Goal: Book appointment/travel/reservation

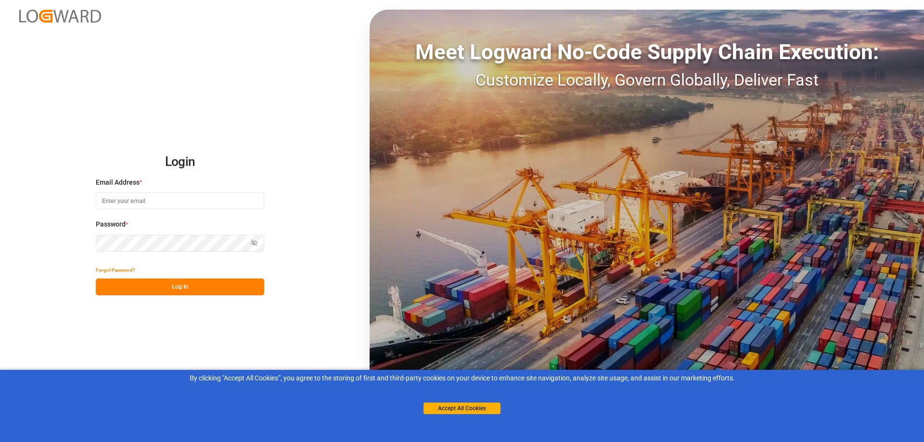
type input "[EMAIL_ADDRESS][DOMAIN_NAME]"
click at [170, 285] on button "Log In" at bounding box center [180, 287] width 168 height 17
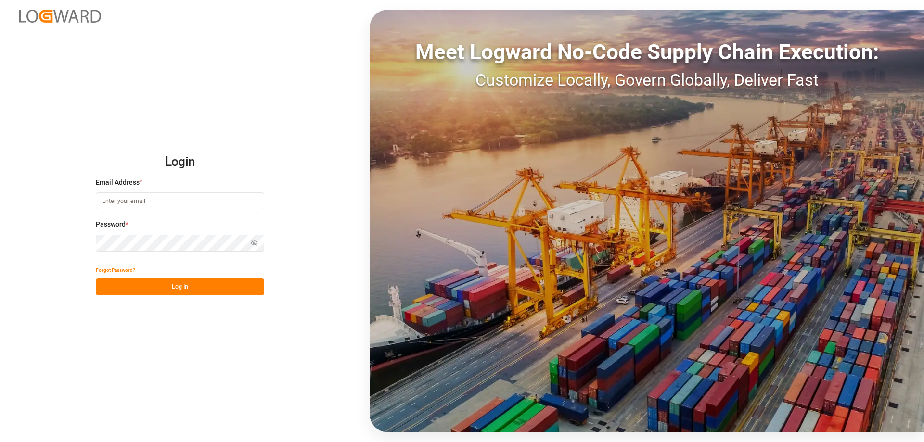
type input "[EMAIL_ADDRESS][DOMAIN_NAME]"
click at [170, 285] on button "Log In" at bounding box center [180, 287] width 168 height 17
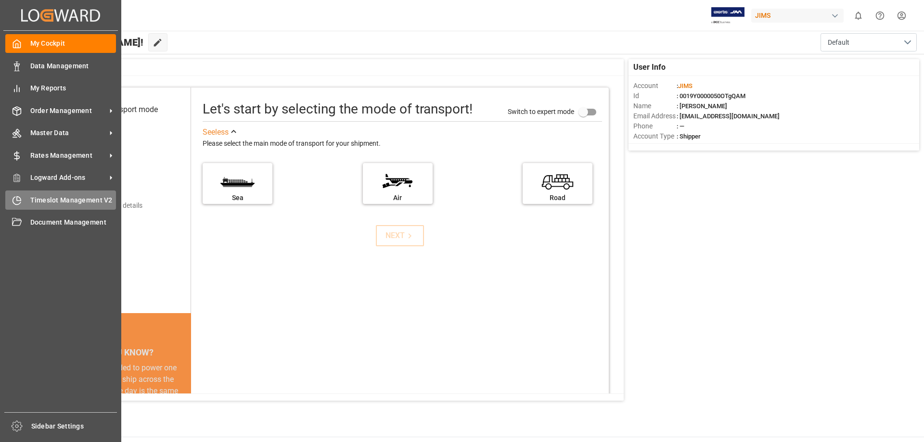
click at [36, 198] on span "Timeslot Management V2" at bounding box center [73, 200] width 86 height 10
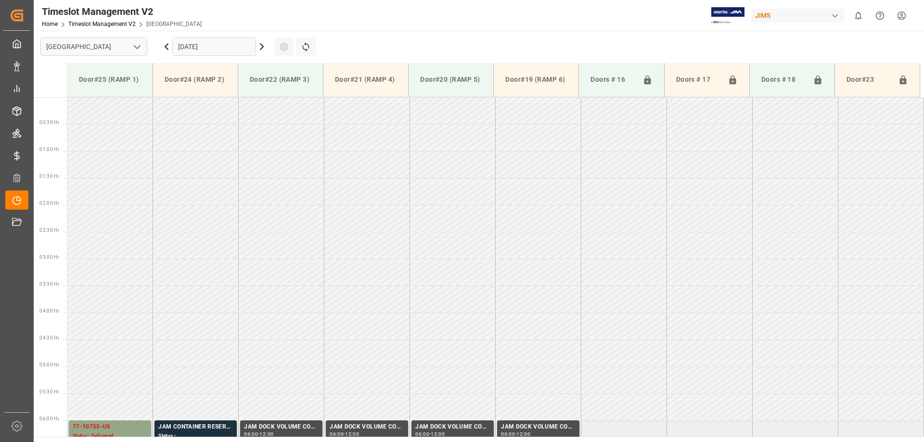
scroll to position [695, 0]
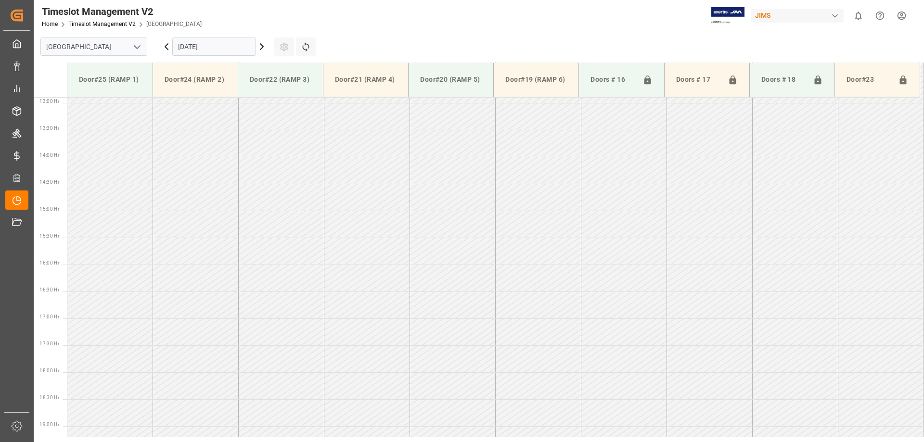
click at [195, 46] on input "[DATE]" at bounding box center [214, 47] width 84 height 18
click at [262, 44] on icon at bounding box center [262, 47] width 12 height 12
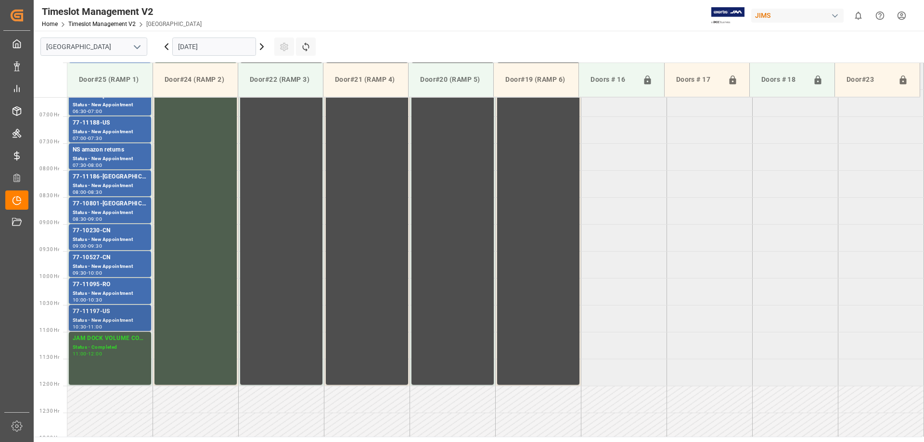
scroll to position [166, 0]
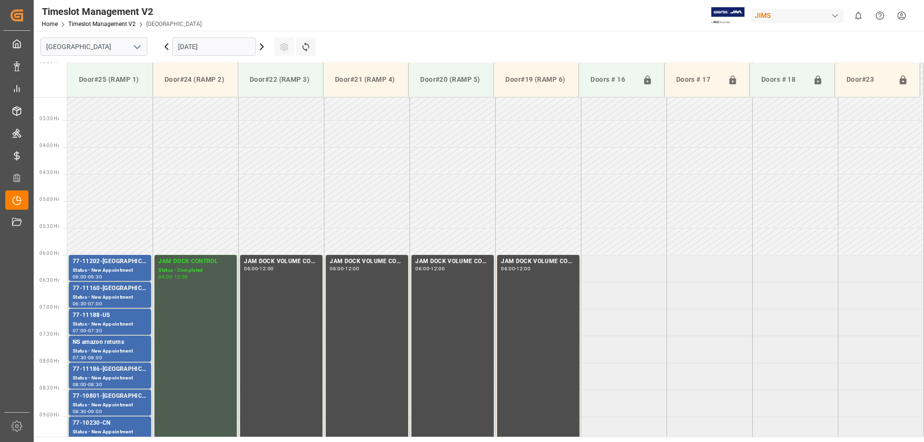
click at [93, 217] on td at bounding box center [110, 214] width 86 height 27
click at [105, 179] on td at bounding box center [110, 187] width 86 height 27
click at [262, 45] on icon at bounding box center [262, 47] width 12 height 12
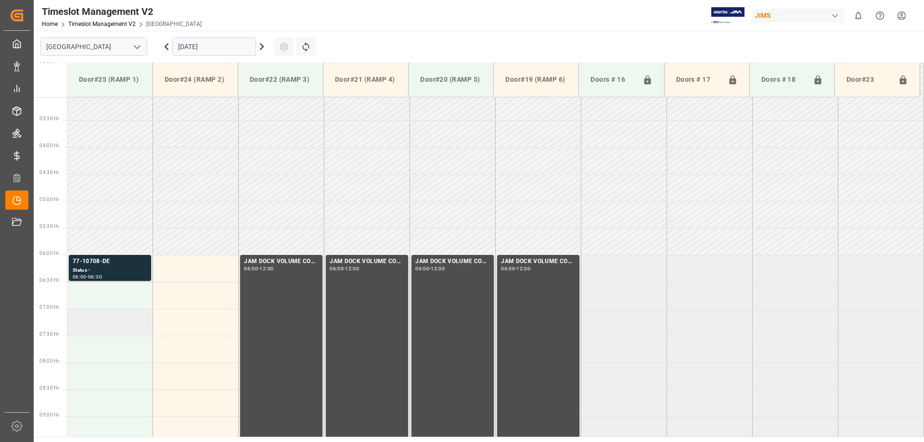
click at [87, 319] on td at bounding box center [110, 322] width 86 height 27
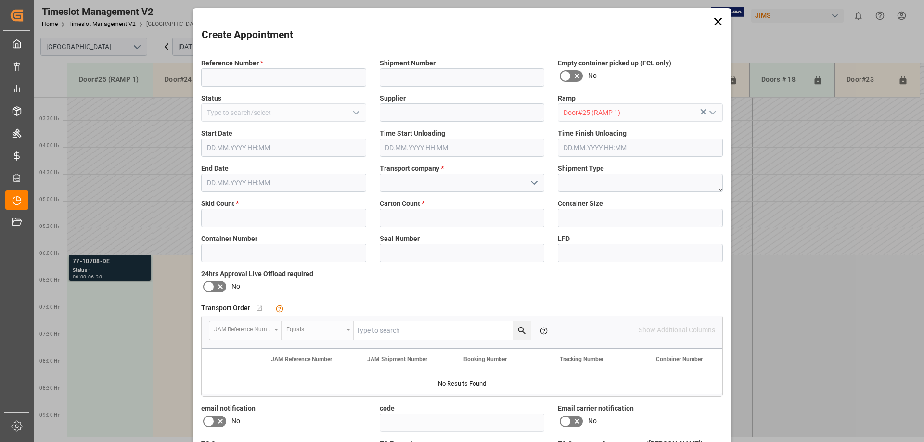
type input "[DATE] 07:00"
type input "[DATE] 07:30"
click at [233, 79] on input at bounding box center [283, 77] width 165 height 18
type input "77-11240-[GEOGRAPHIC_DATA]"
type textarea "C1410818"
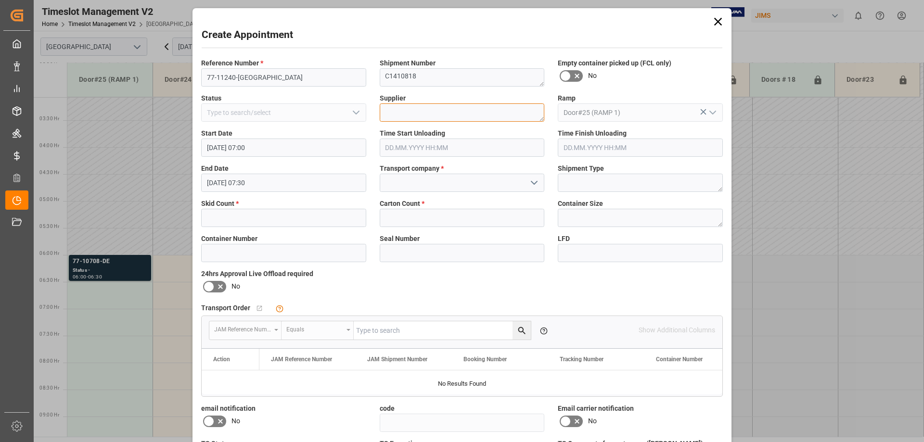
click at [408, 115] on textarea at bounding box center [462, 112] width 165 height 18
type textarea "HUMAN TOUCH"
click at [234, 214] on input "text" at bounding box center [283, 218] width 165 height 18
type input "4"
type input "6"
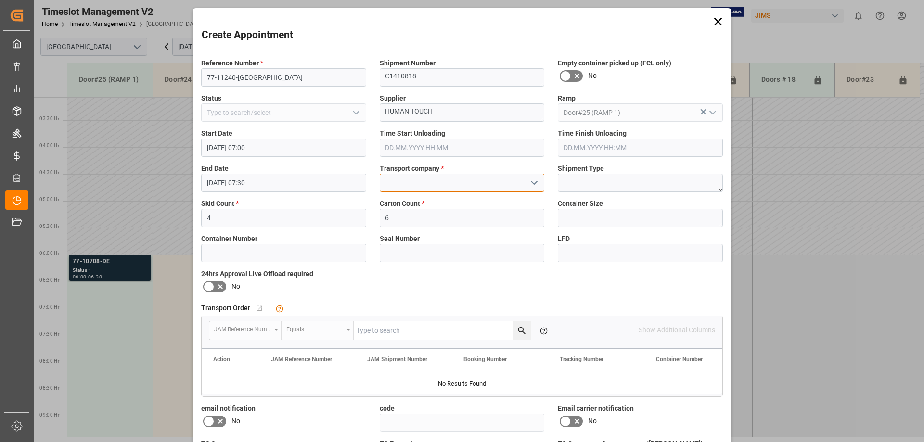
click at [418, 179] on input at bounding box center [462, 183] width 165 height 18
click at [407, 203] on div "CSA TRANSPORTATION" at bounding box center [462, 204] width 164 height 22
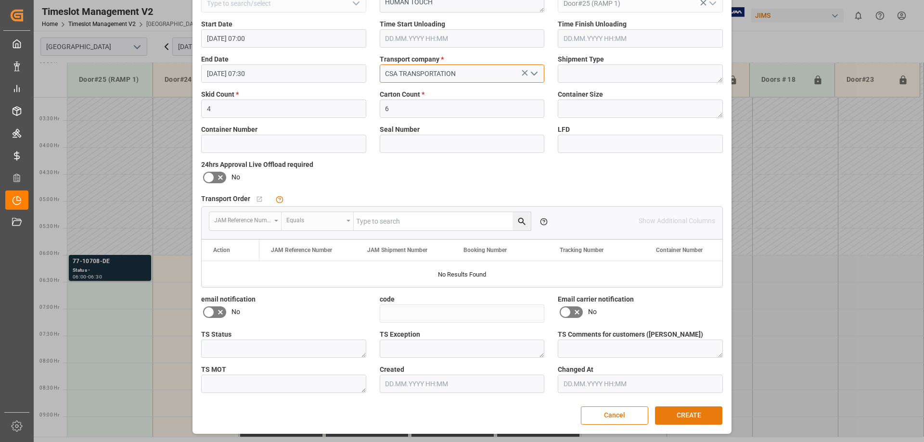
type input "CSA TRANSPORTATION"
click at [690, 412] on button "CREATE" at bounding box center [688, 416] width 67 height 18
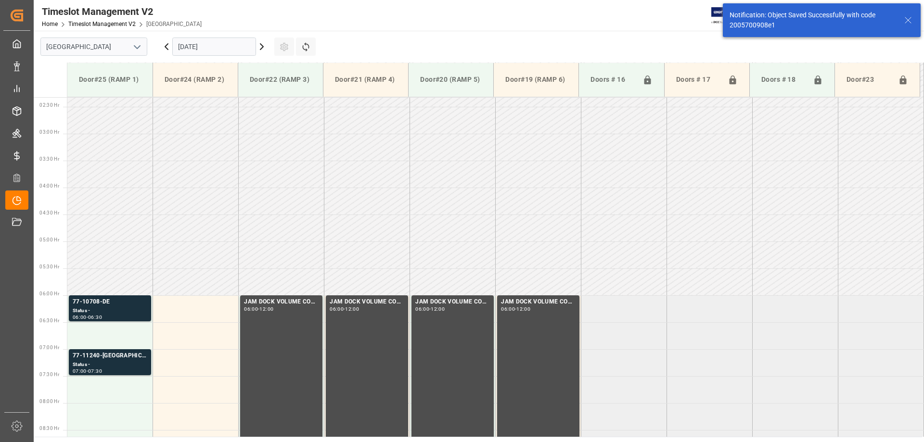
scroll to position [173, 0]
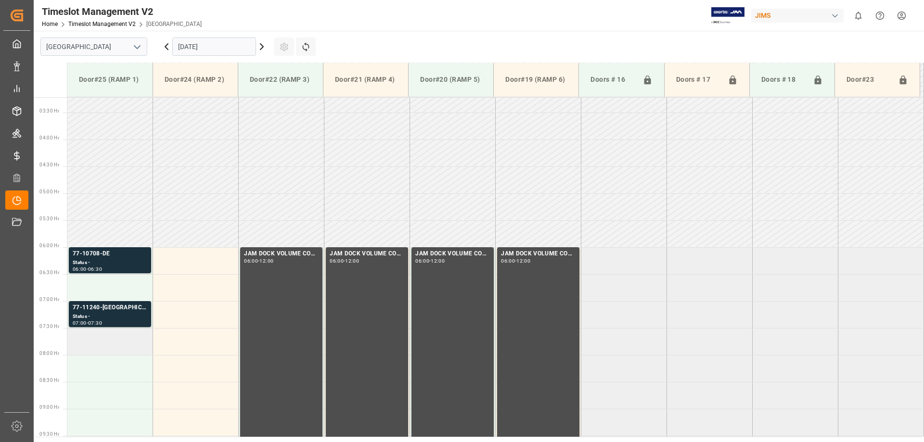
click at [89, 342] on td at bounding box center [110, 341] width 86 height 27
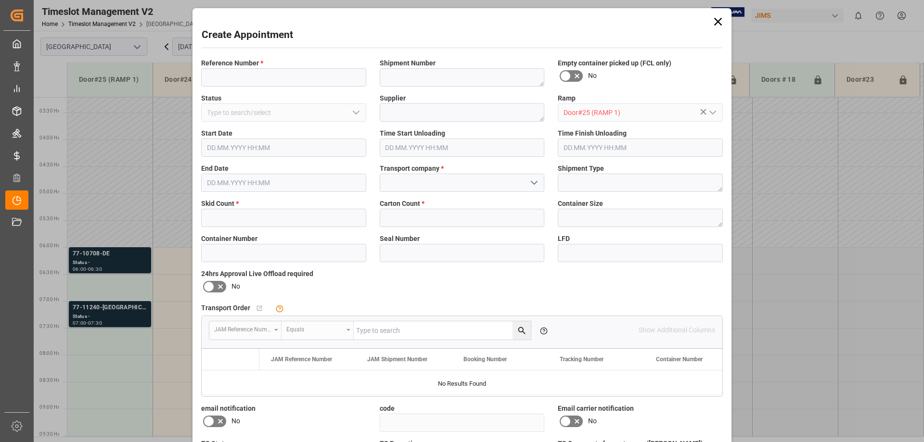
type input "[DATE] 07:30"
type input "[DATE] 08:00"
click at [235, 78] on input at bounding box center [283, 77] width 165 height 18
type input "77-11055-US"
click at [401, 77] on textarea at bounding box center [462, 77] width 165 height 18
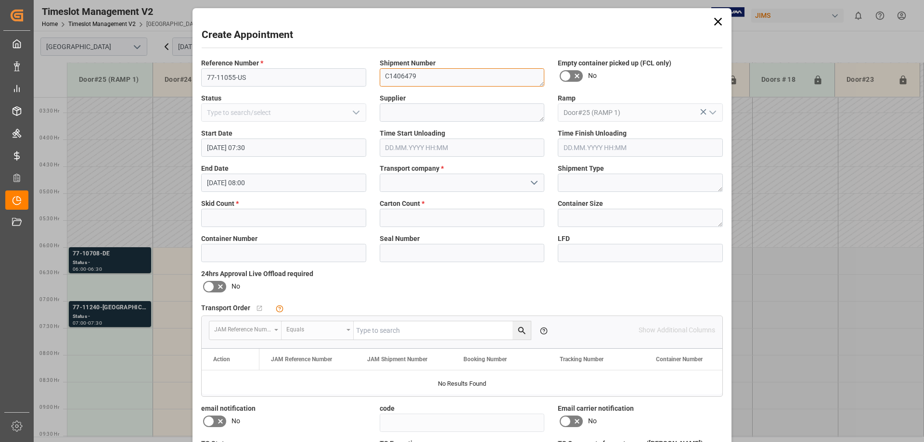
type textarea "C1406479"
click at [413, 107] on textarea at bounding box center [462, 112] width 165 height 18
type textarea "HUMAN TOUCH"
click at [434, 177] on input at bounding box center [462, 183] width 165 height 18
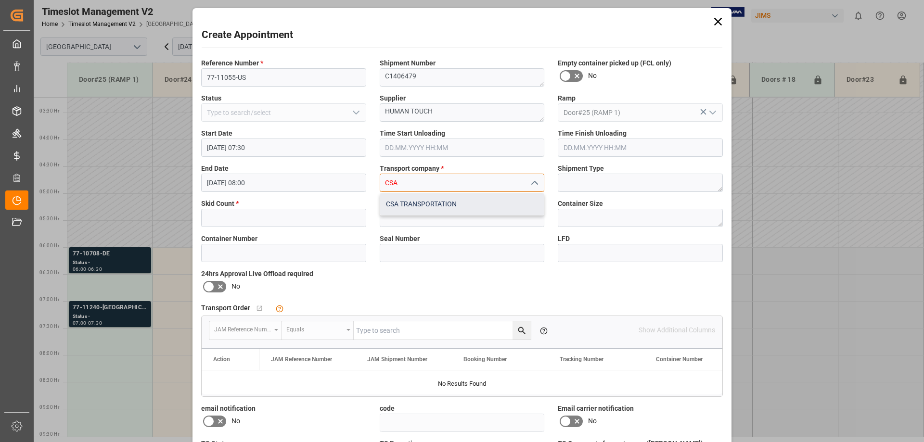
click at [423, 199] on div "CSA TRANSPORTATION" at bounding box center [462, 204] width 164 height 22
type input "CSA TRANSPORTATION"
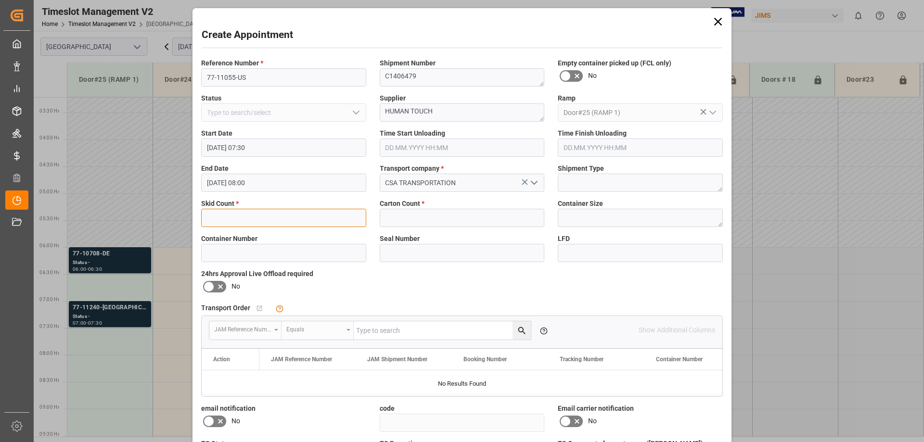
click at [244, 216] on input "text" at bounding box center [283, 218] width 165 height 18
type input "1"
type input "6"
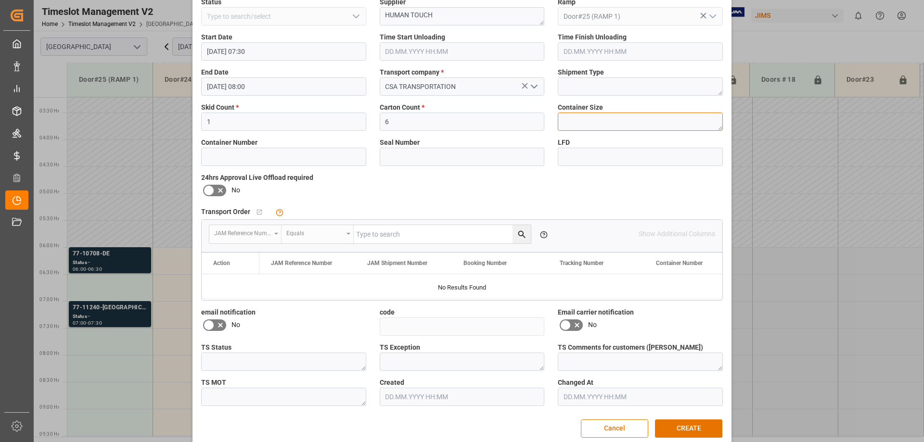
scroll to position [109, 0]
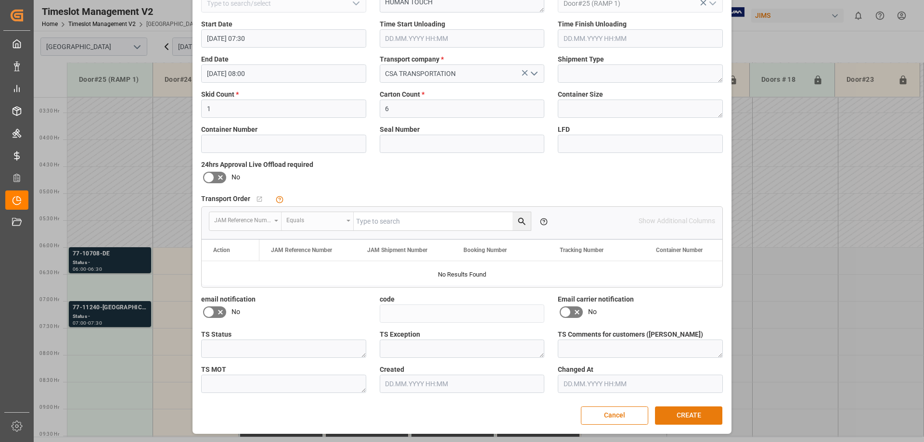
click at [689, 413] on button "CREATE" at bounding box center [688, 416] width 67 height 18
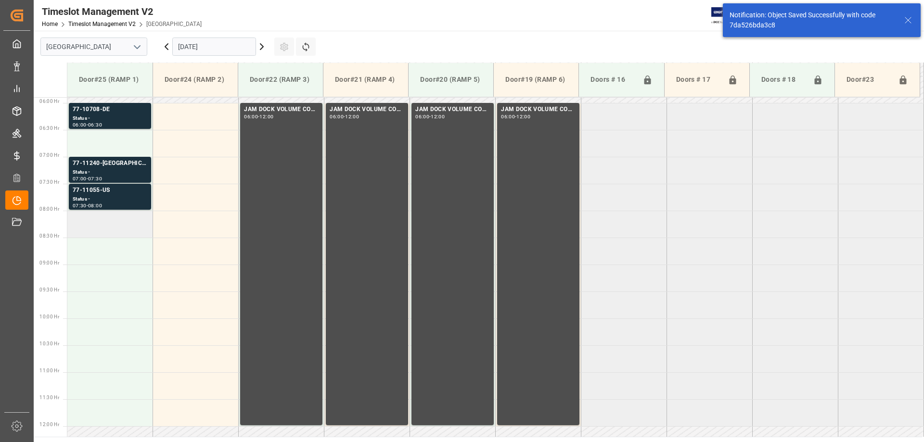
scroll to position [221, 0]
